Goal: Find specific page/section

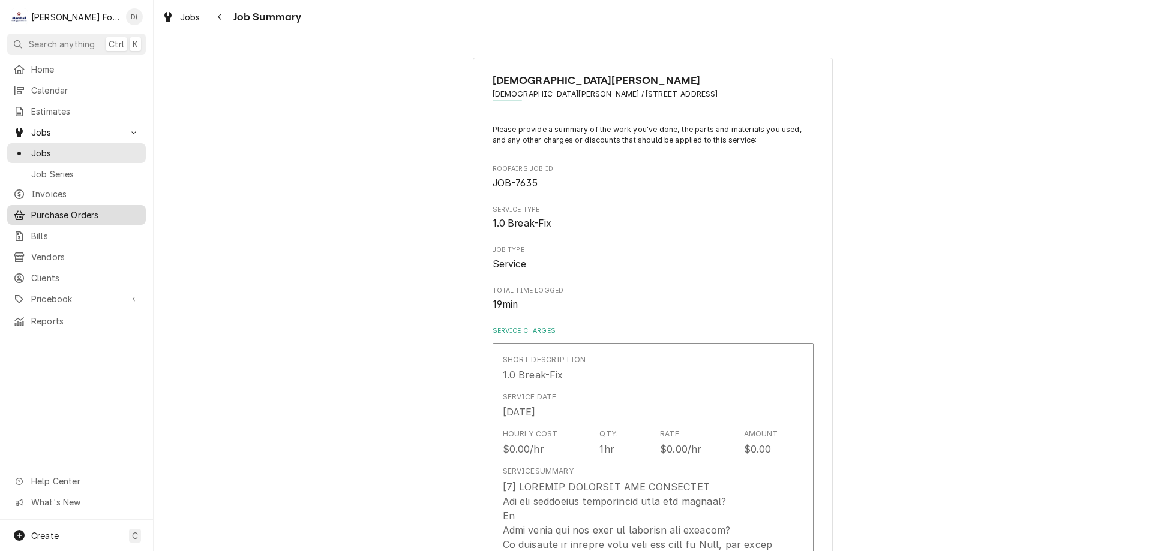
scroll to position [1080, 0]
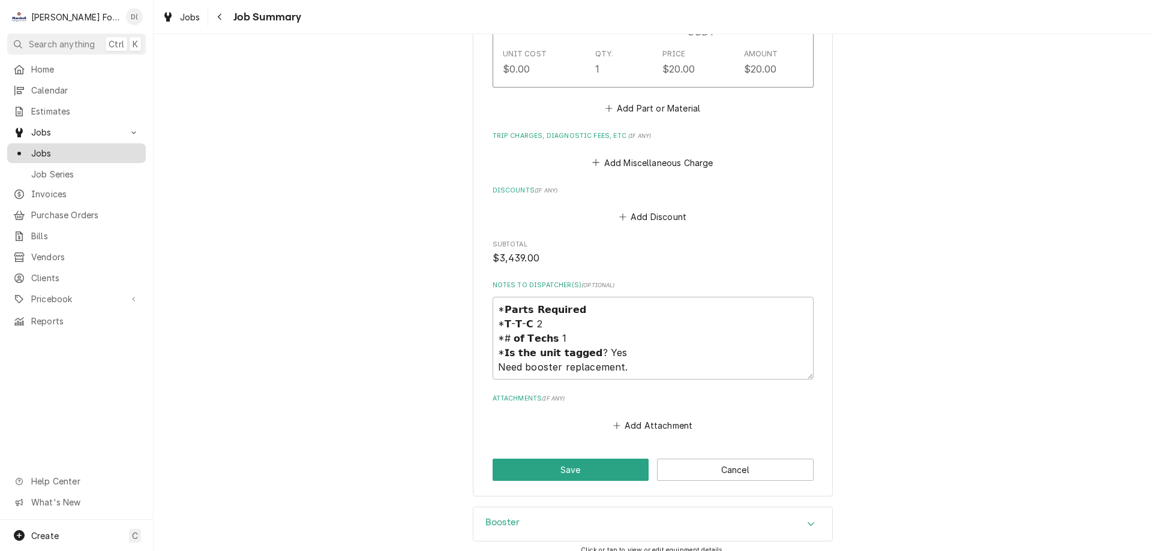
click at [63, 148] on span "Jobs" at bounding box center [85, 153] width 109 height 13
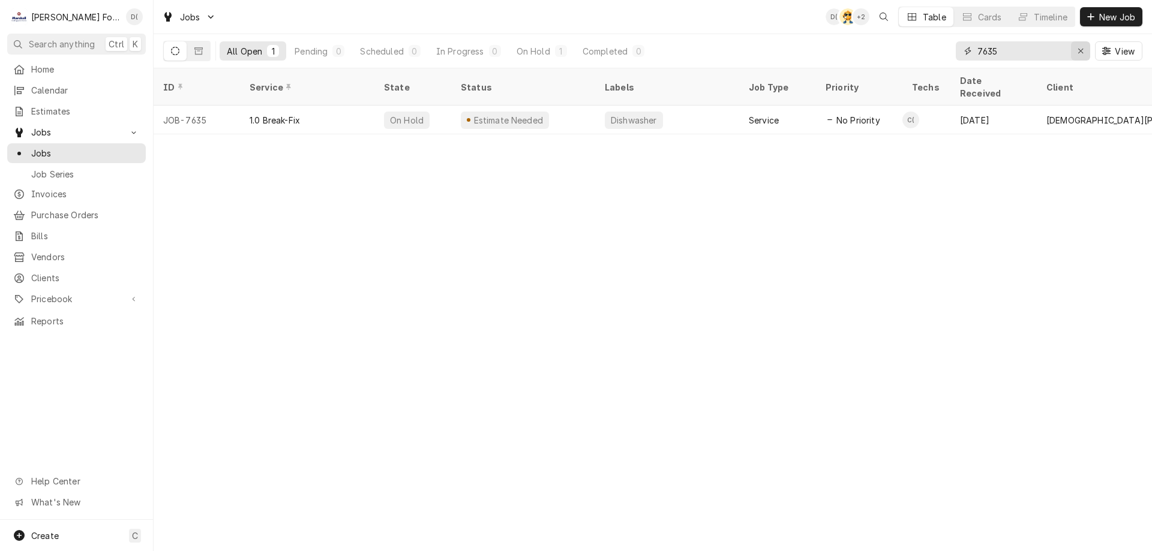
click at [1079, 50] on icon "Erase input" at bounding box center [1081, 51] width 7 height 8
click at [1052, 54] on input "Dynamic Content Wrapper" at bounding box center [1033, 50] width 113 height 19
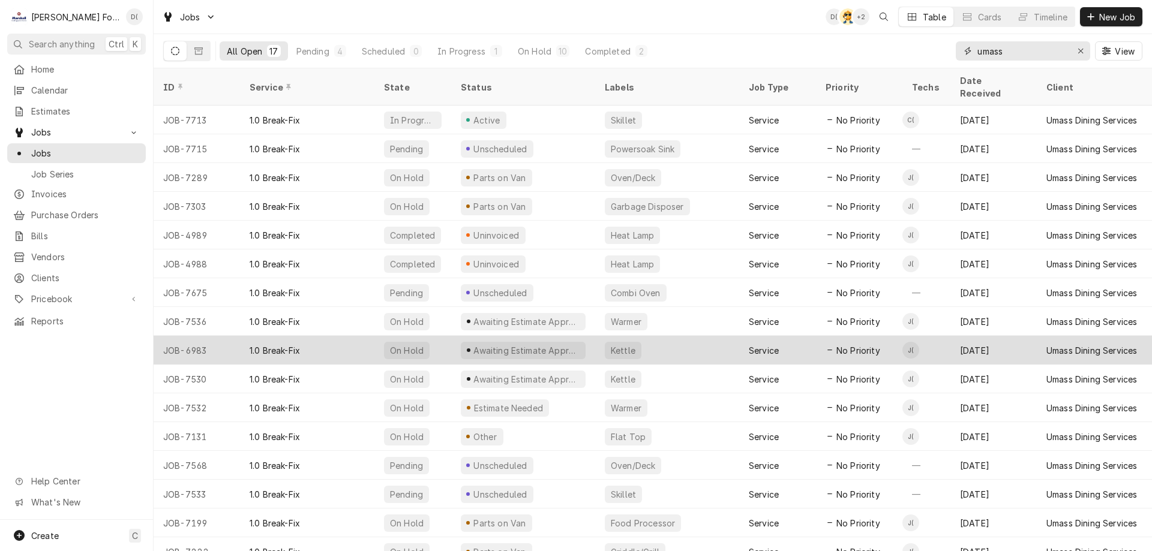
type input "umass"
click at [520, 344] on div "Awaiting Estimate Approval" at bounding box center [526, 350] width 109 height 13
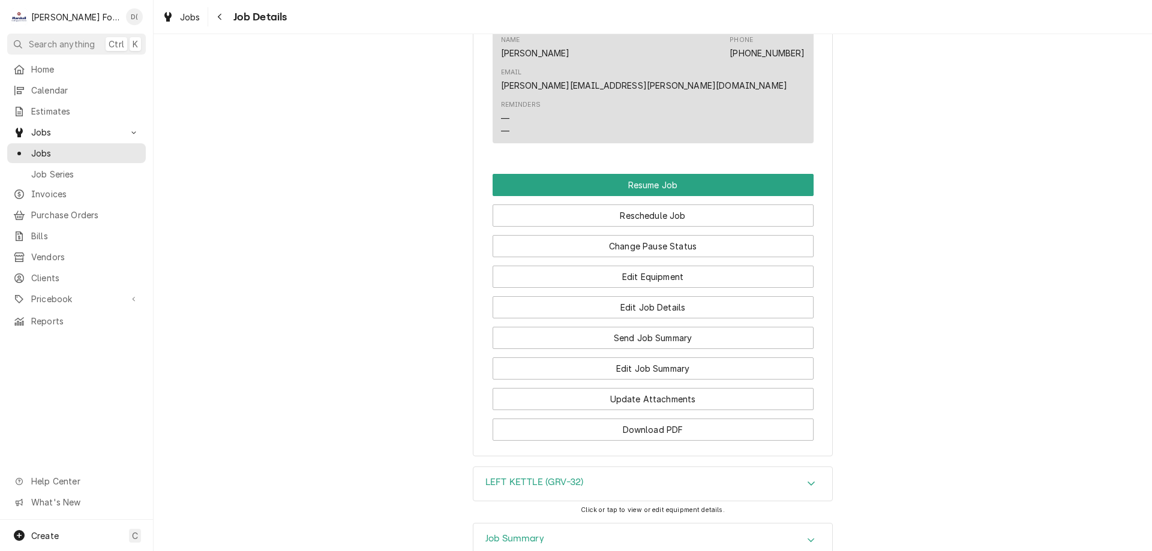
scroll to position [1656, 0]
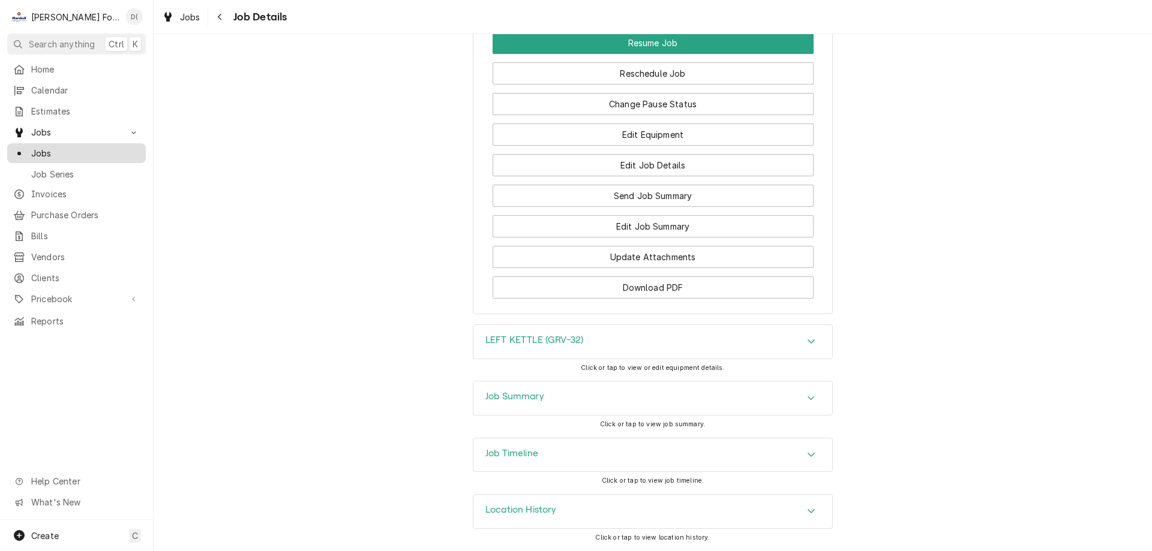
click at [55, 151] on span "Jobs" at bounding box center [85, 153] width 109 height 13
